Goal: Task Accomplishment & Management: Manage account settings

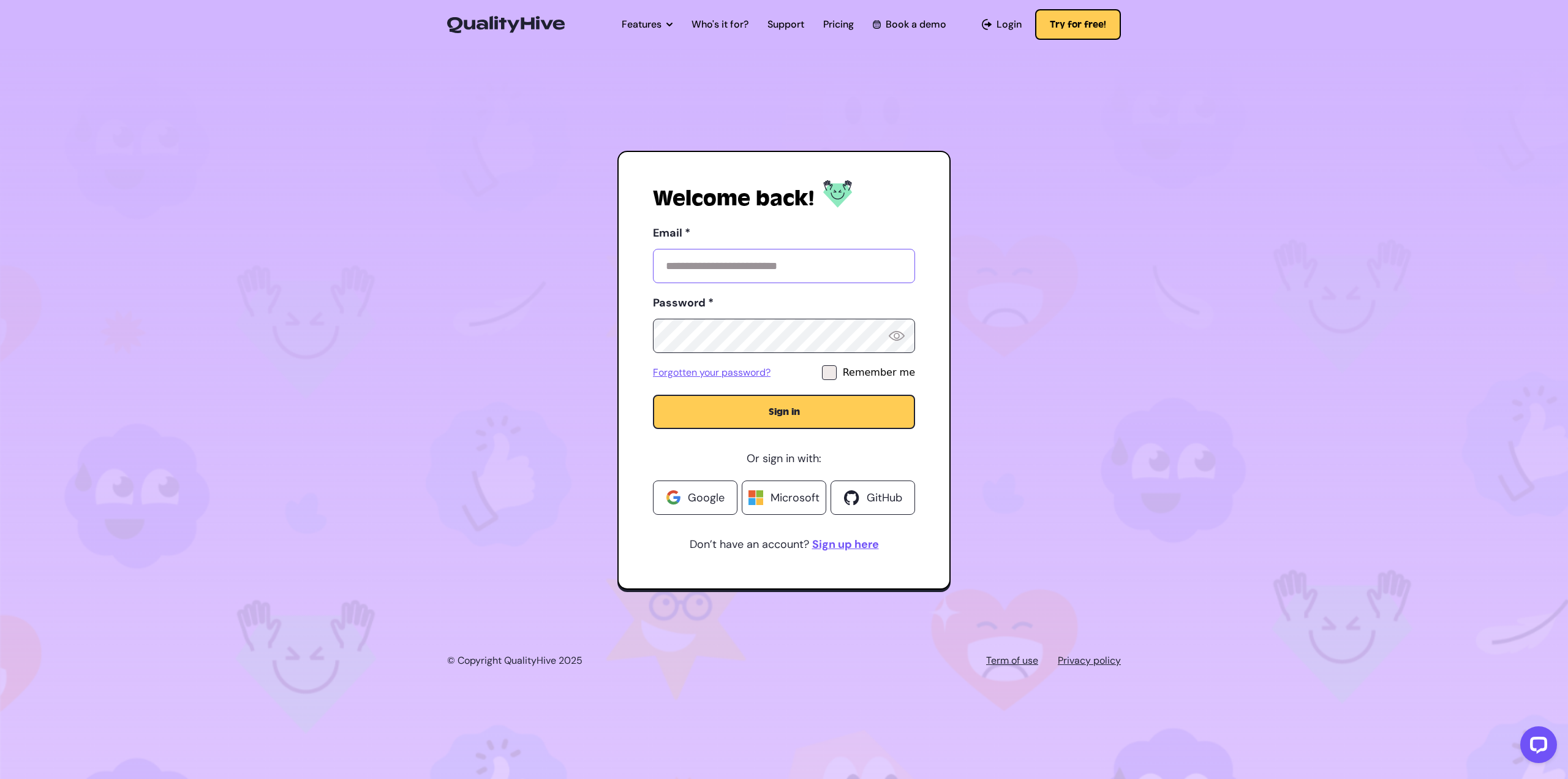
click at [783, 266] on input "Email *" at bounding box center [784, 266] width 262 height 34
click at [892, 778] on com-1password-button at bounding box center [784, 779] width 1568 height 0
click at [814, 267] on input "Email *" at bounding box center [784, 266] width 262 height 34
paste input "**********"
type input "**********"
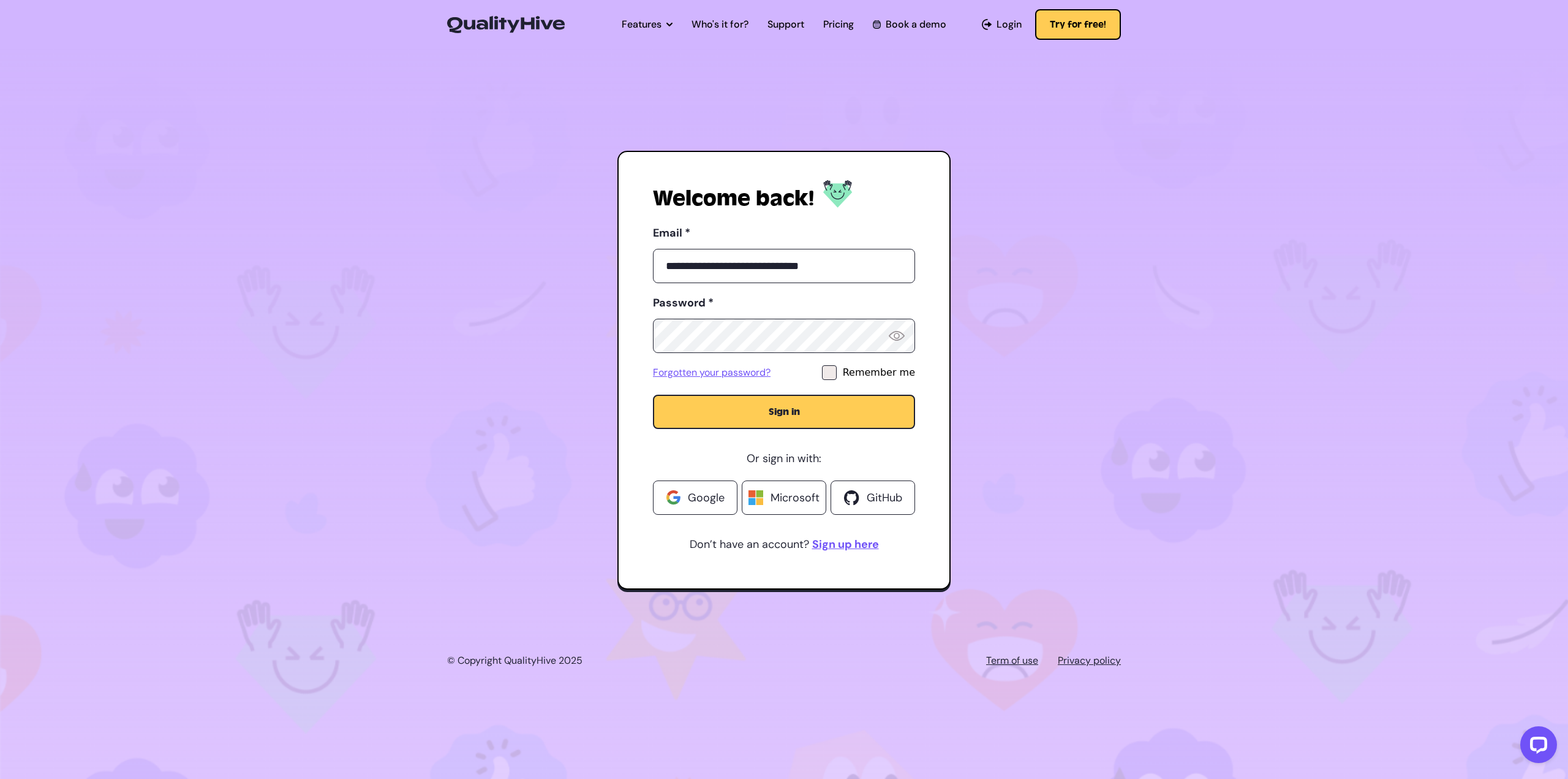
drag, startPoint x: 877, startPoint y: 298, endPoint x: 867, endPoint y: 301, distance: 10.4
click at [877, 298] on label "Password *" at bounding box center [784, 303] width 262 height 20
click at [860, 413] on button "Sign in" at bounding box center [784, 411] width 262 height 34
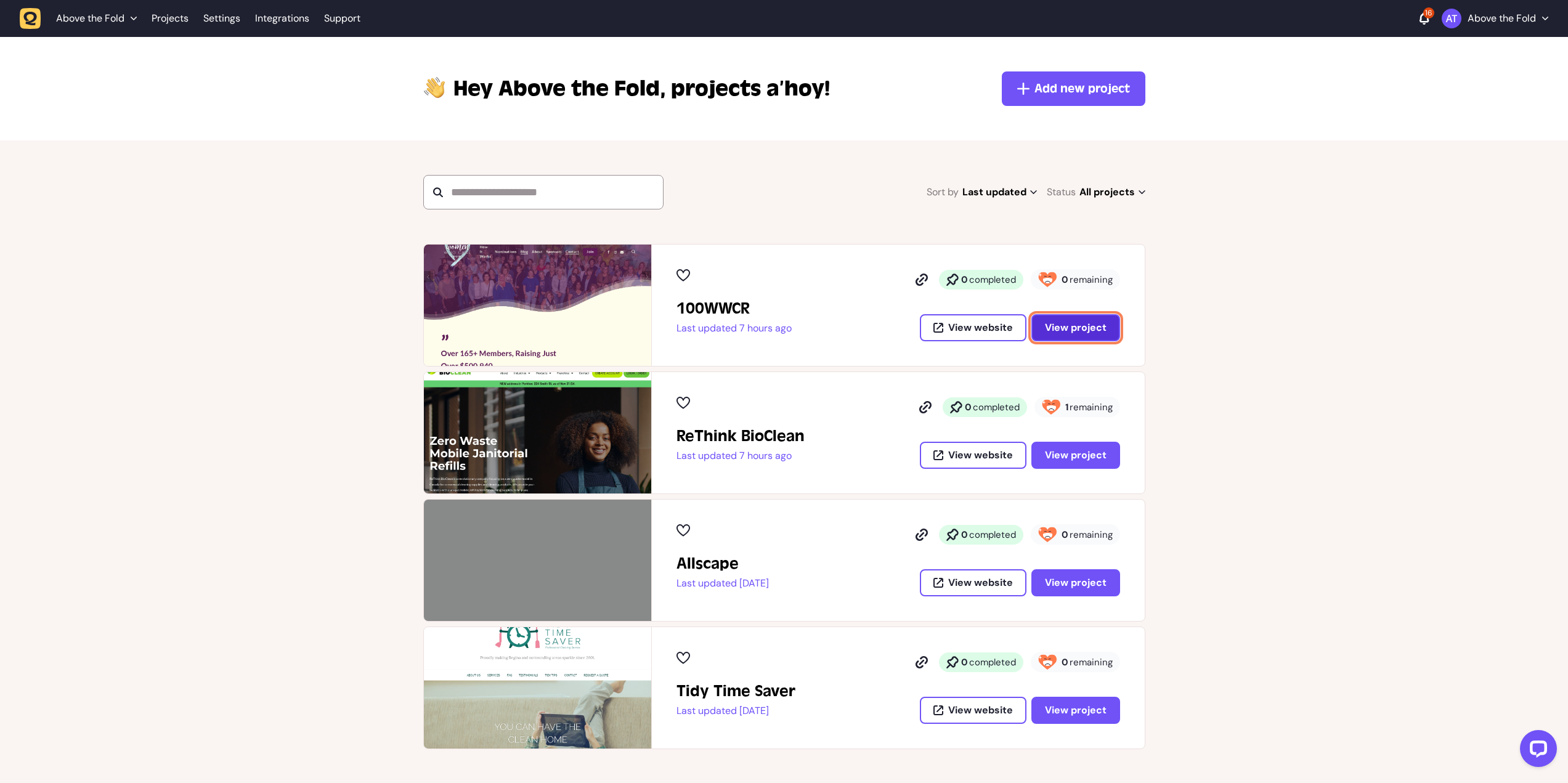
click at [1077, 326] on span "View project" at bounding box center [1075, 328] width 62 height 10
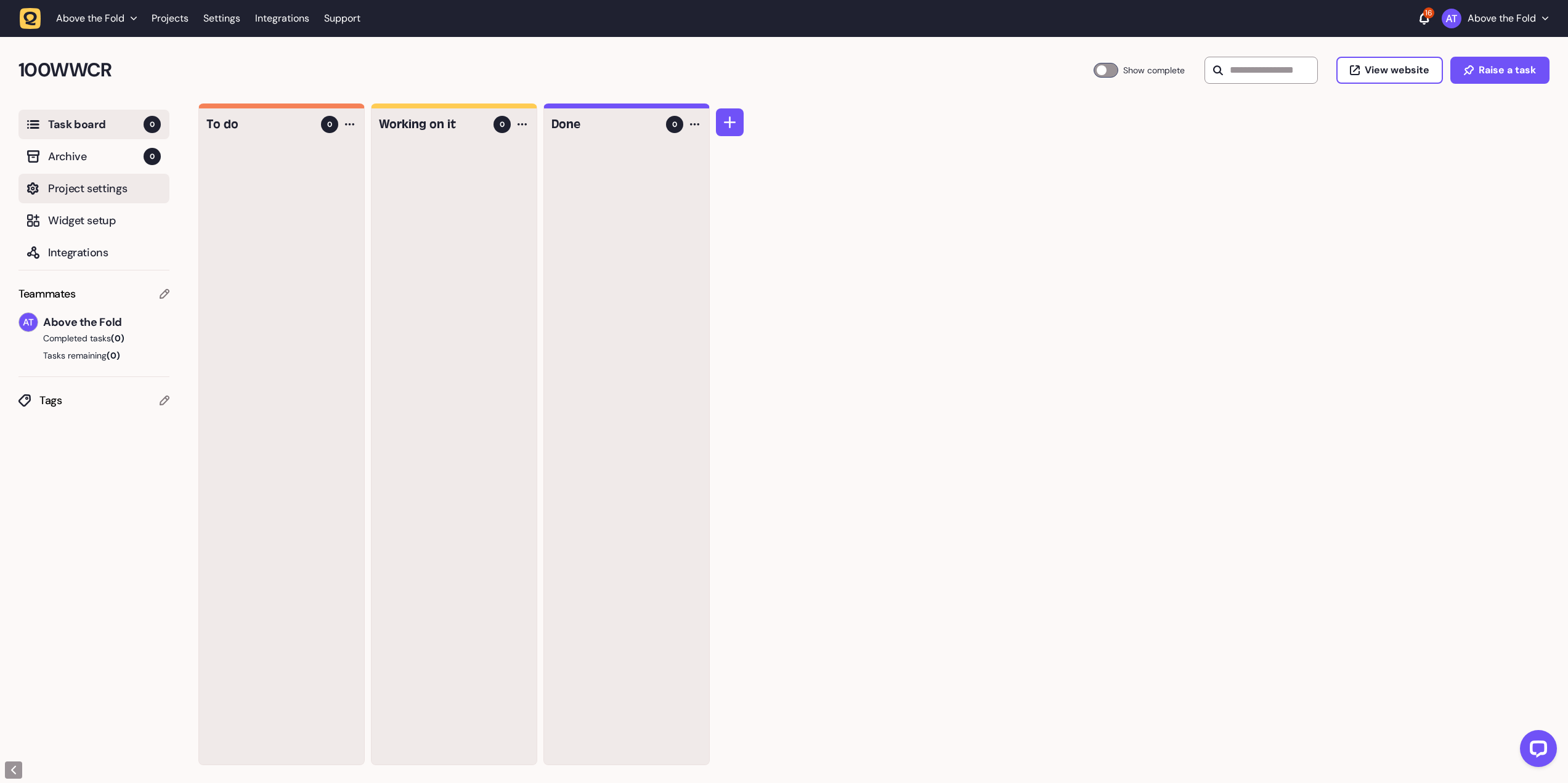
click at [78, 190] on span "Project settings" at bounding box center [104, 188] width 113 height 18
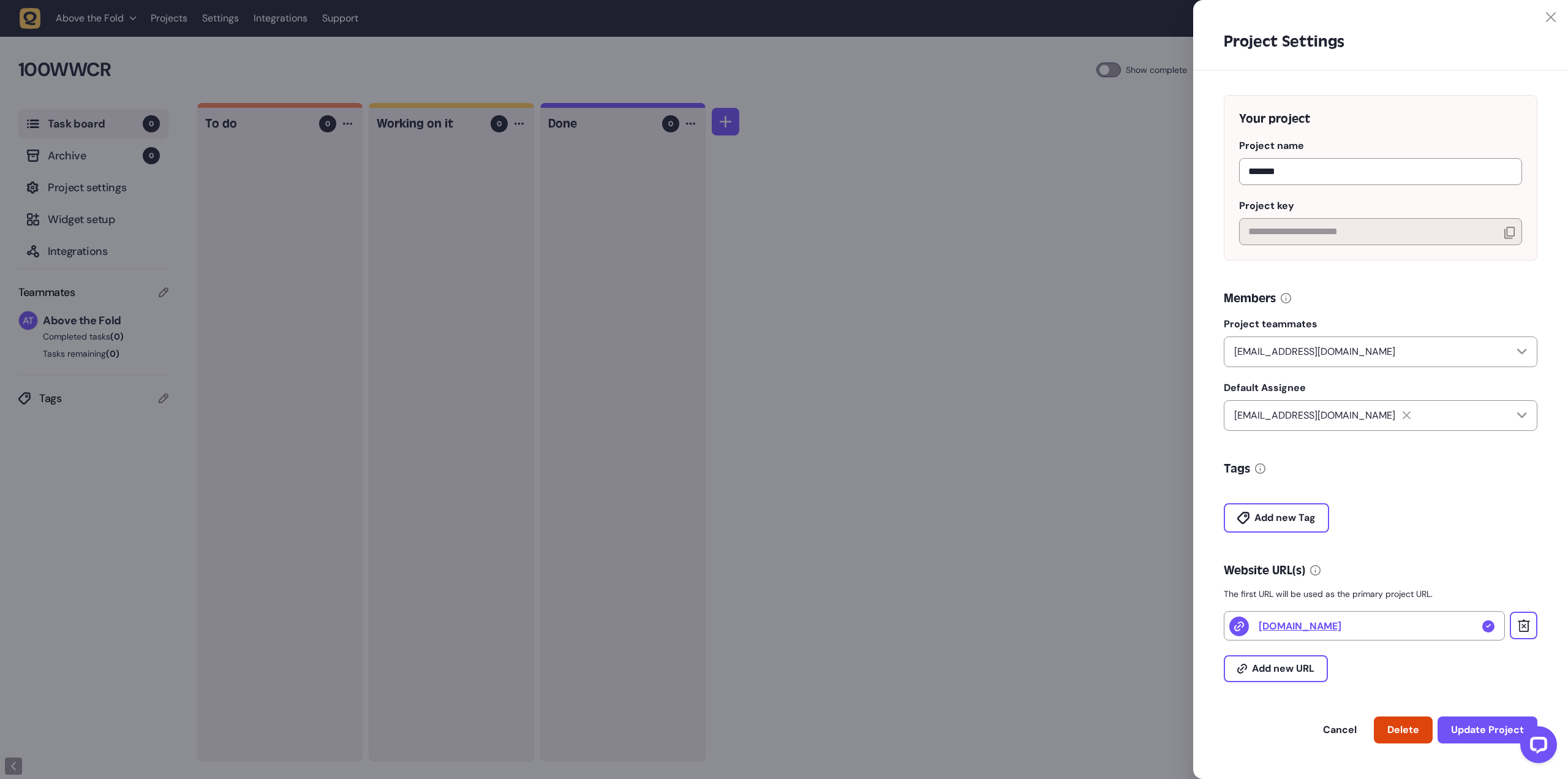
click at [78, 191] on div at bounding box center [784, 390] width 1568 height 779
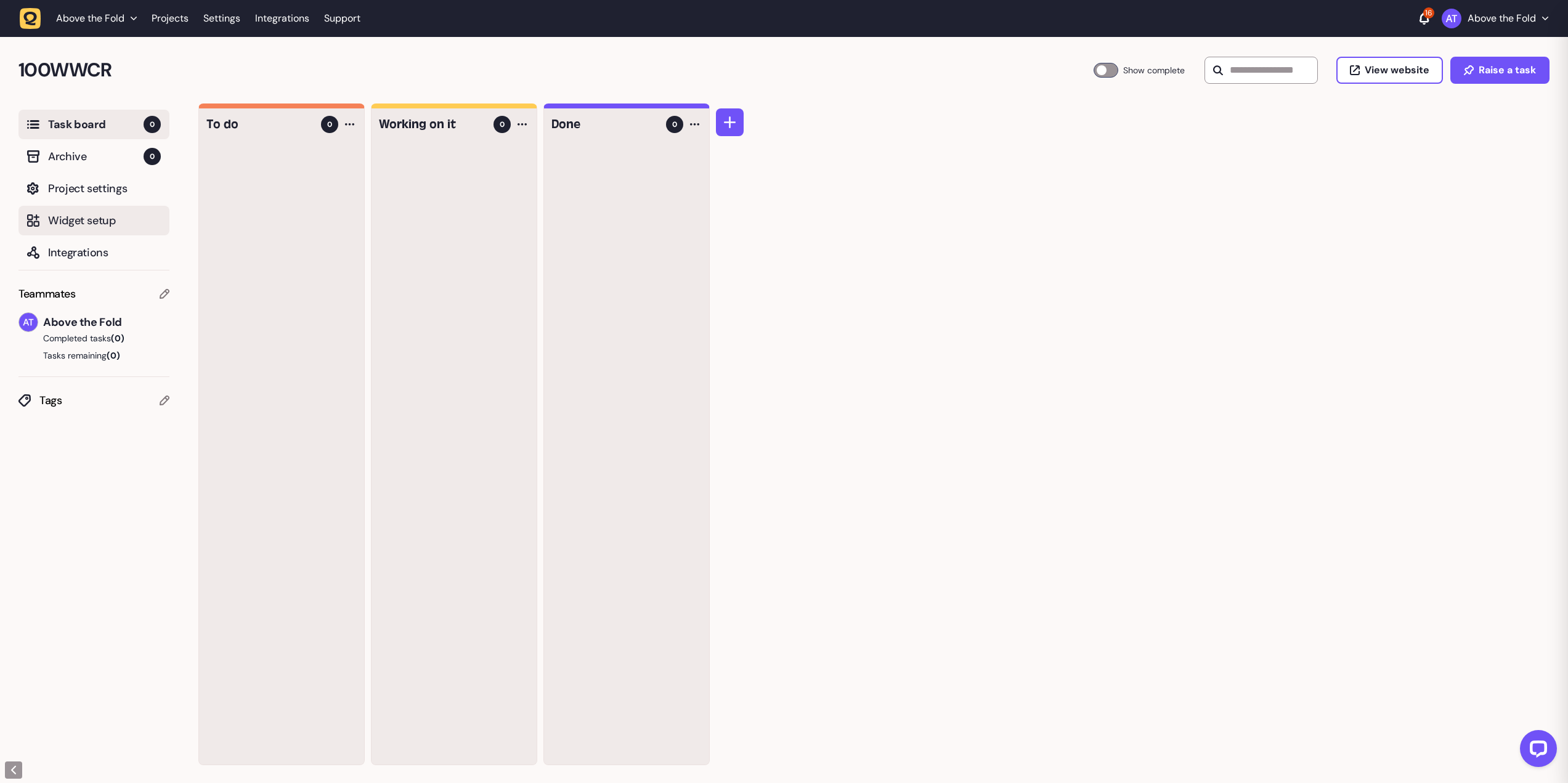
click at [74, 220] on span "Widget setup" at bounding box center [104, 220] width 113 height 18
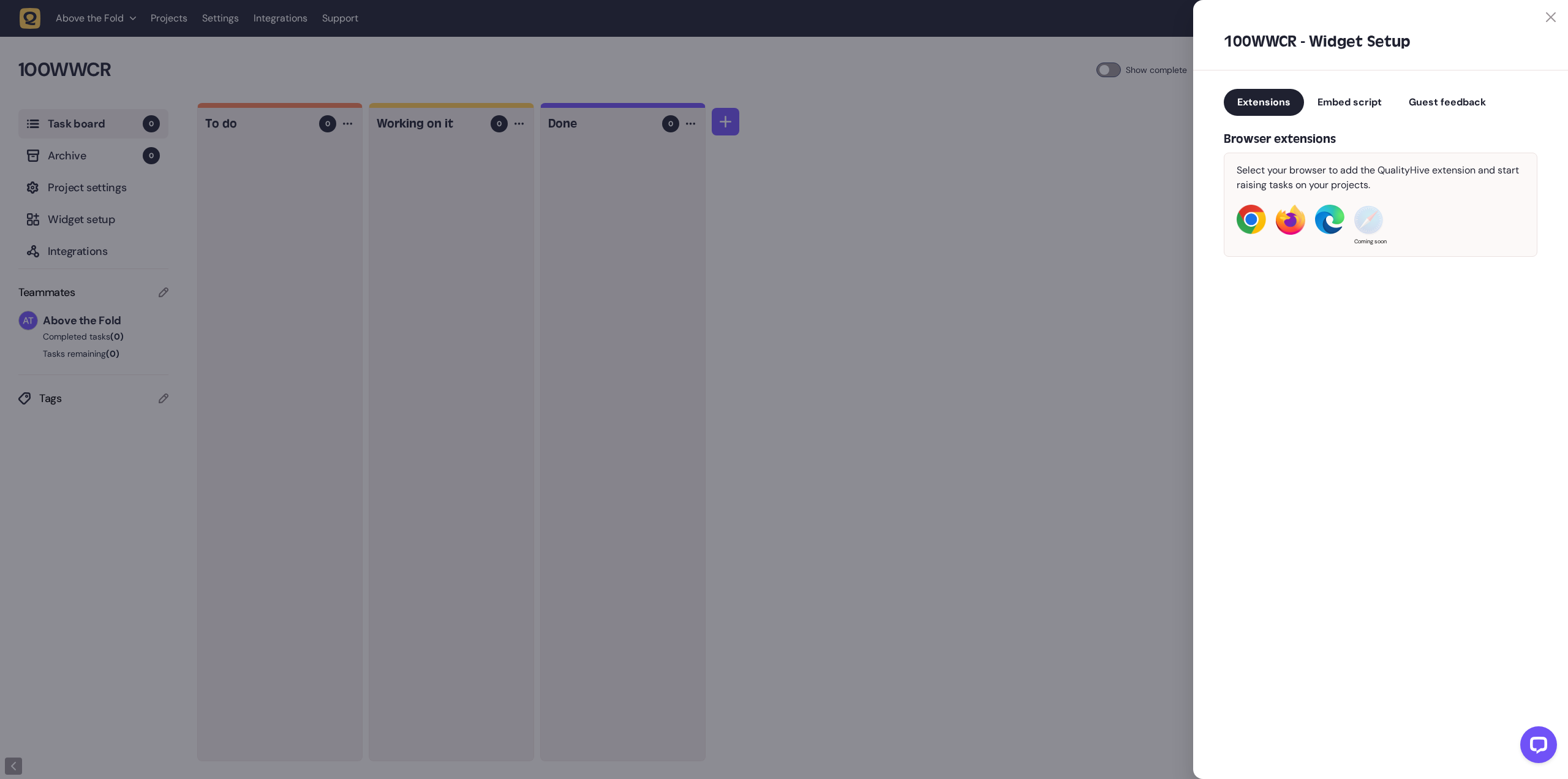
click at [1474, 100] on span "Guest feedback" at bounding box center [1447, 101] width 77 height 12
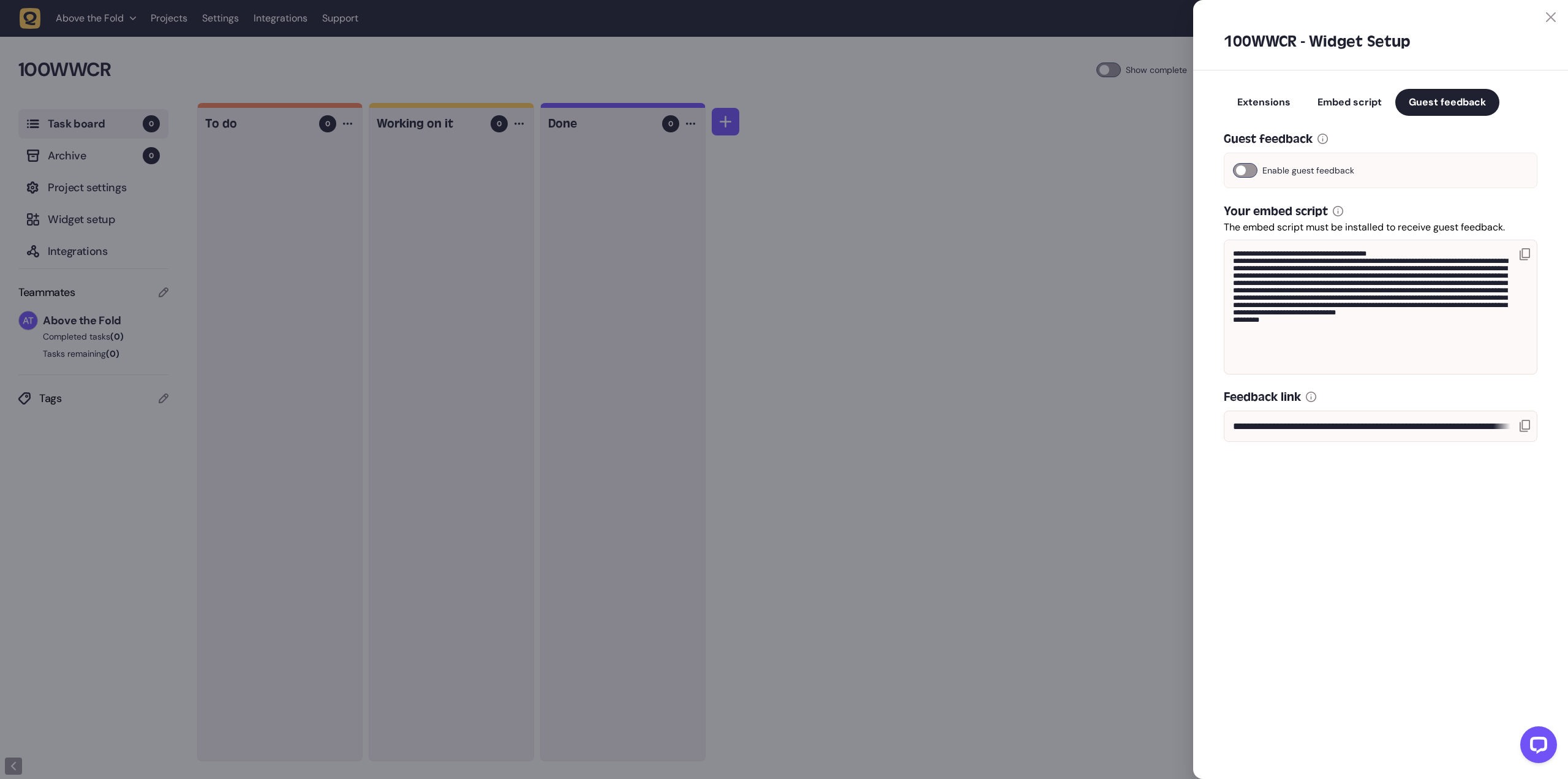
click at [1528, 429] on icon at bounding box center [1524, 425] width 11 height 12
click at [1106, 232] on div at bounding box center [784, 390] width 1568 height 779
